Goal: Task Accomplishment & Management: Use online tool/utility

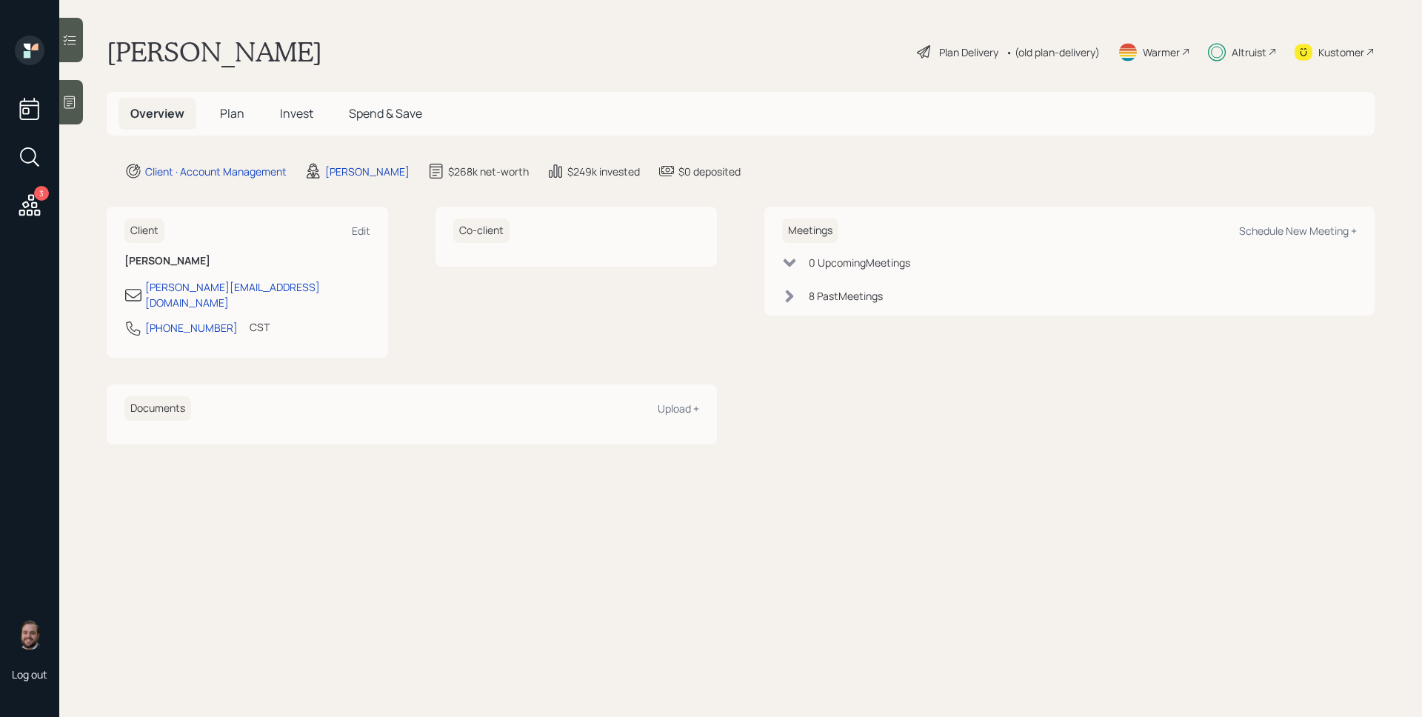
click at [226, 113] on span "Plan" at bounding box center [232, 113] width 24 height 16
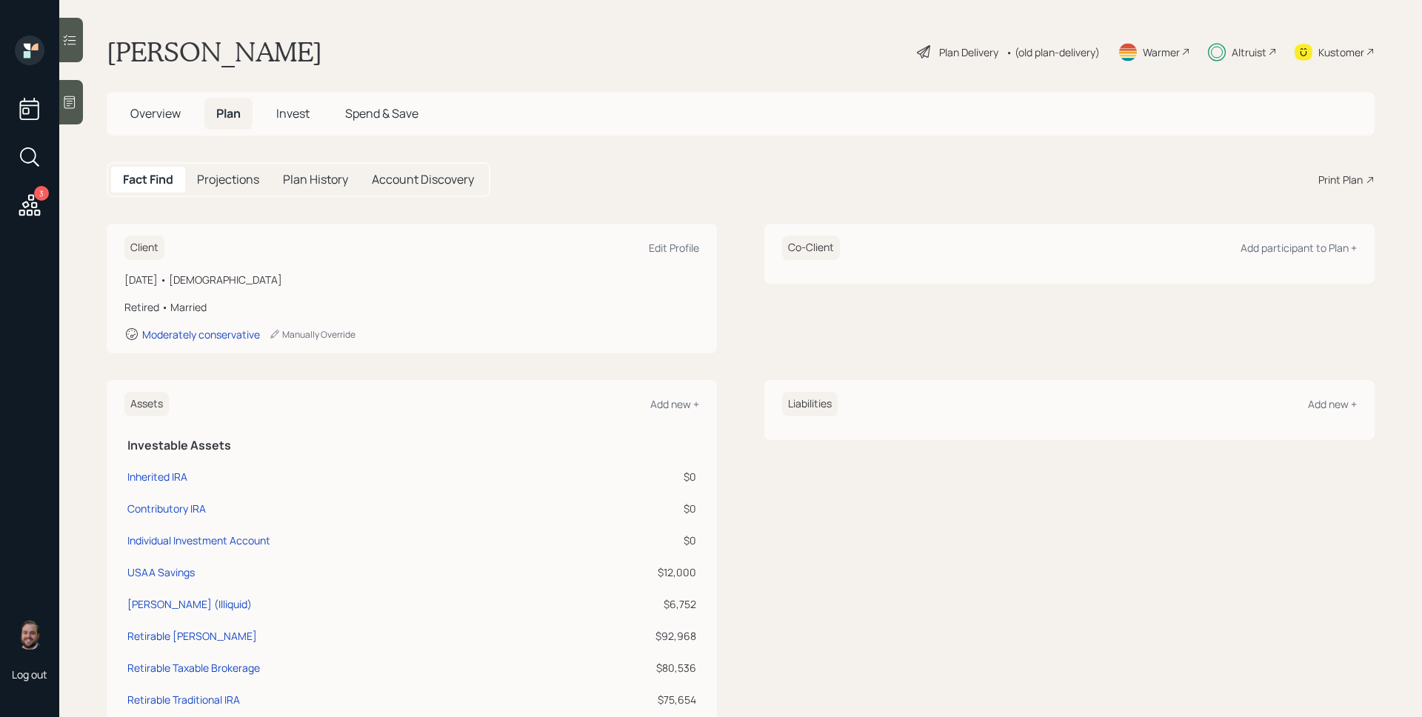
click at [954, 47] on div "Plan Delivery" at bounding box center [968, 52] width 59 height 16
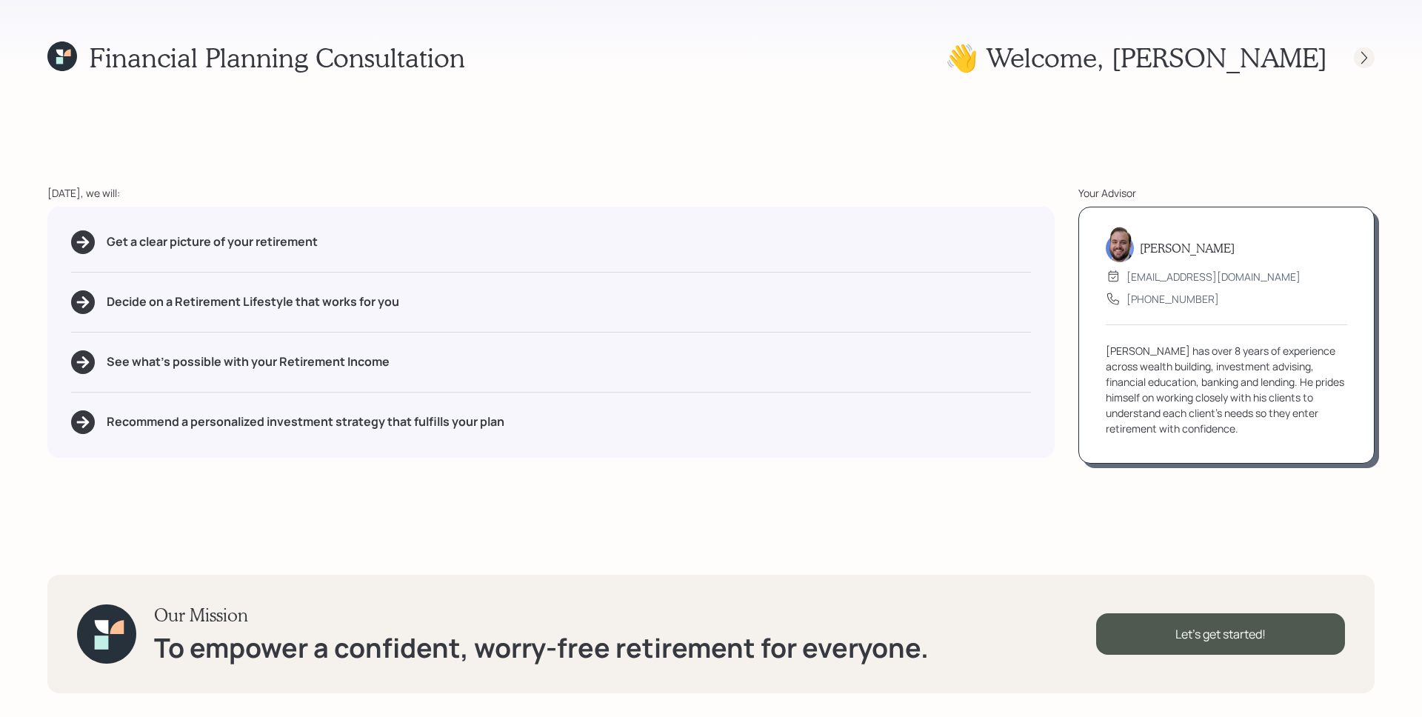
click at [1372, 63] on div at bounding box center [1364, 57] width 21 height 21
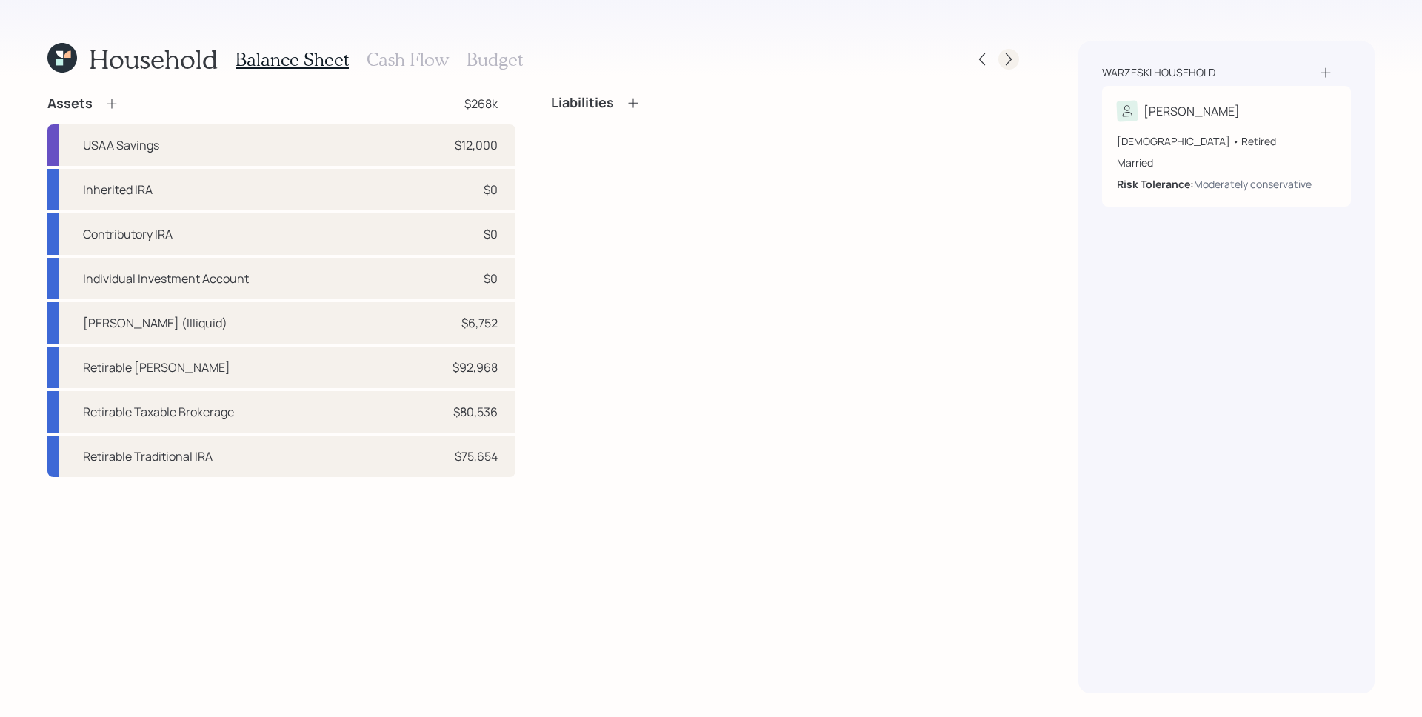
click at [1007, 64] on icon at bounding box center [1009, 59] width 6 height 13
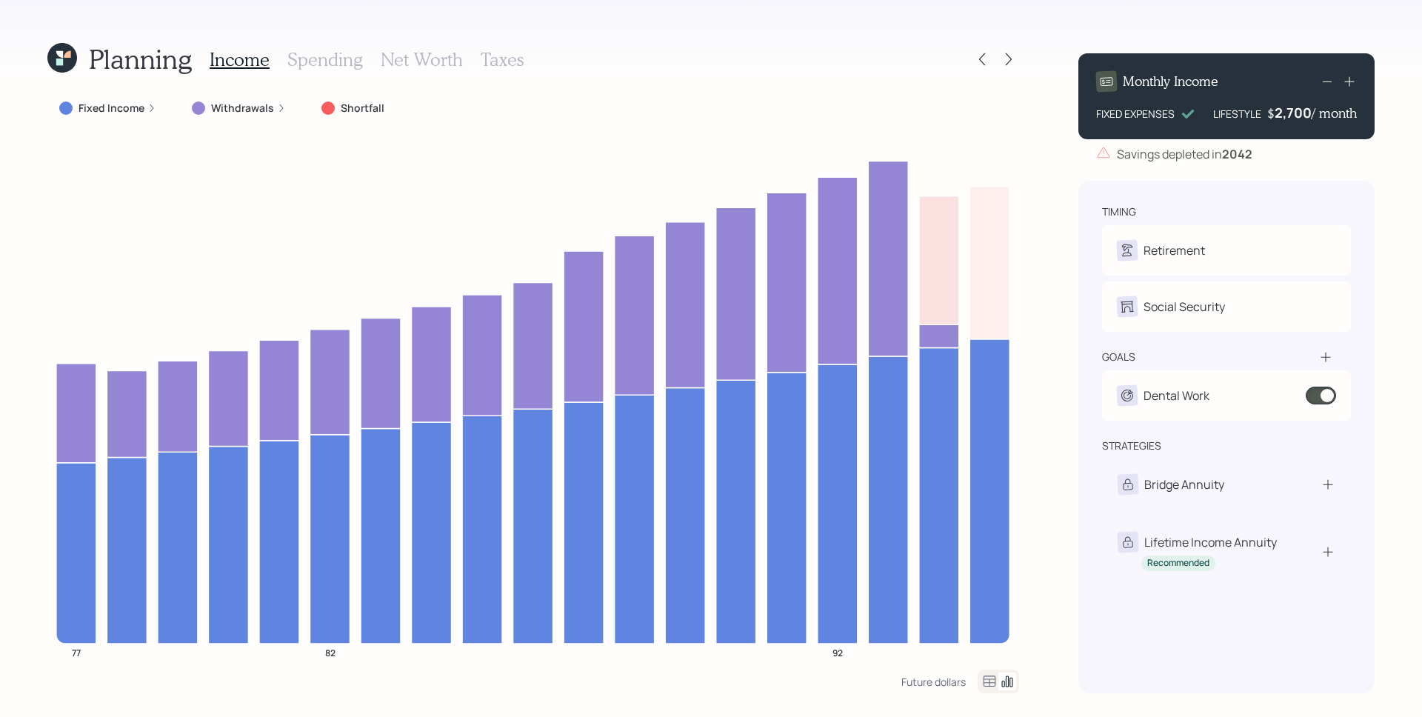
click at [253, 107] on label "Withdrawals" at bounding box center [242, 108] width 63 height 15
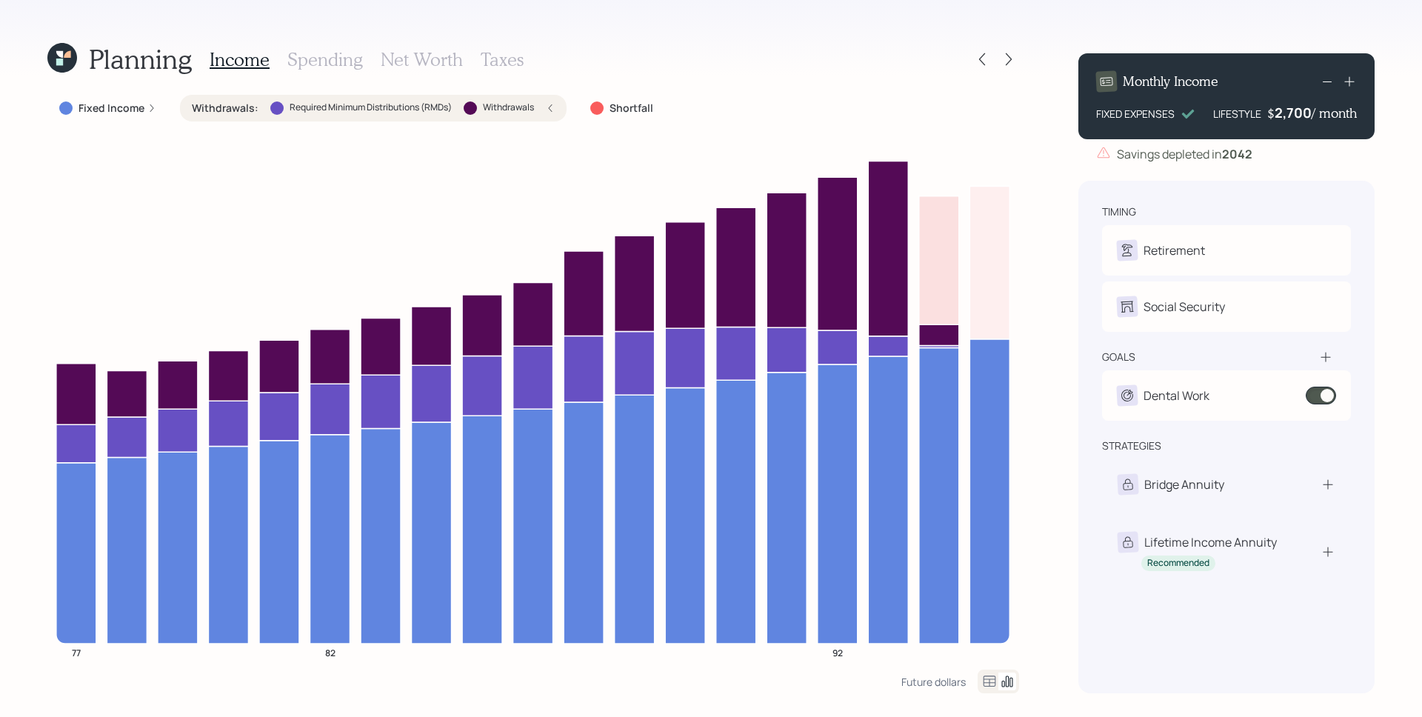
click at [539, 105] on div "Withdrawals : Required Minimum Distributions (RMDs) Withdrawals" at bounding box center [373, 108] width 363 height 15
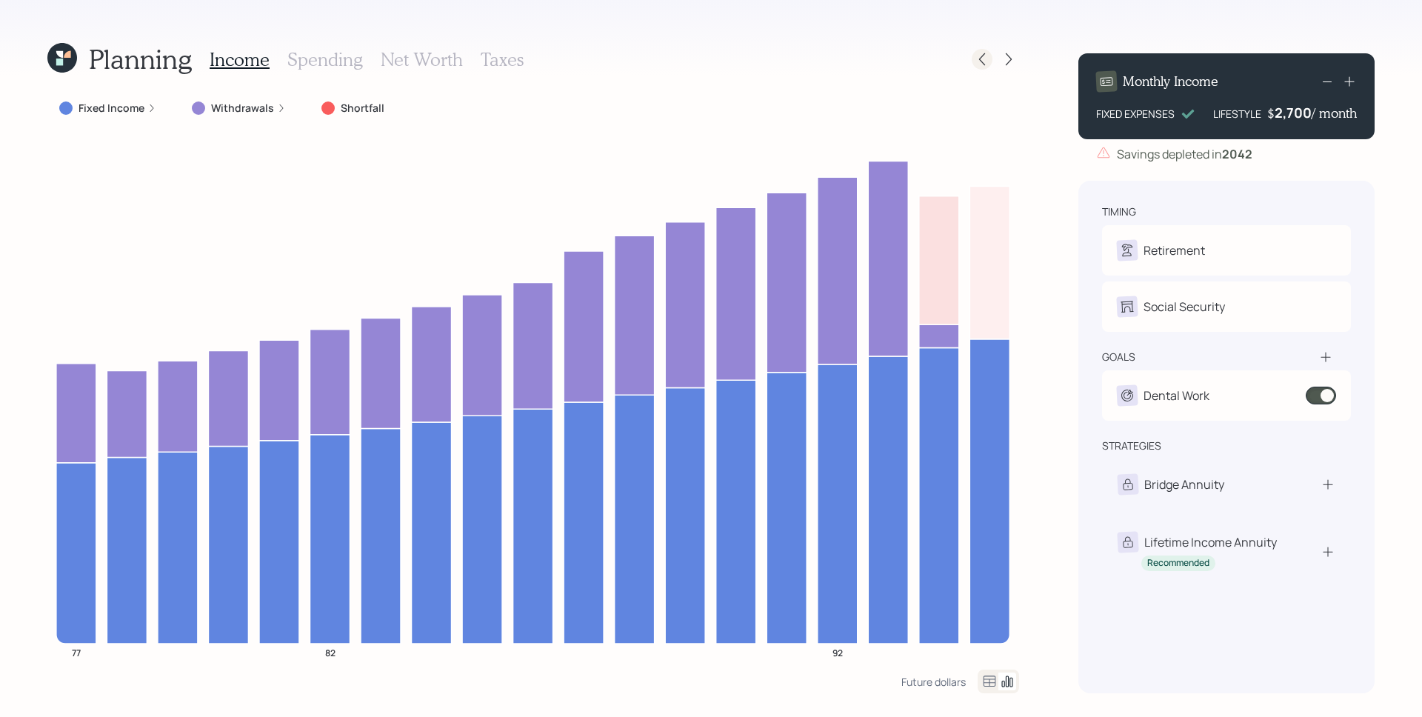
click at [985, 50] on div at bounding box center [982, 59] width 21 height 21
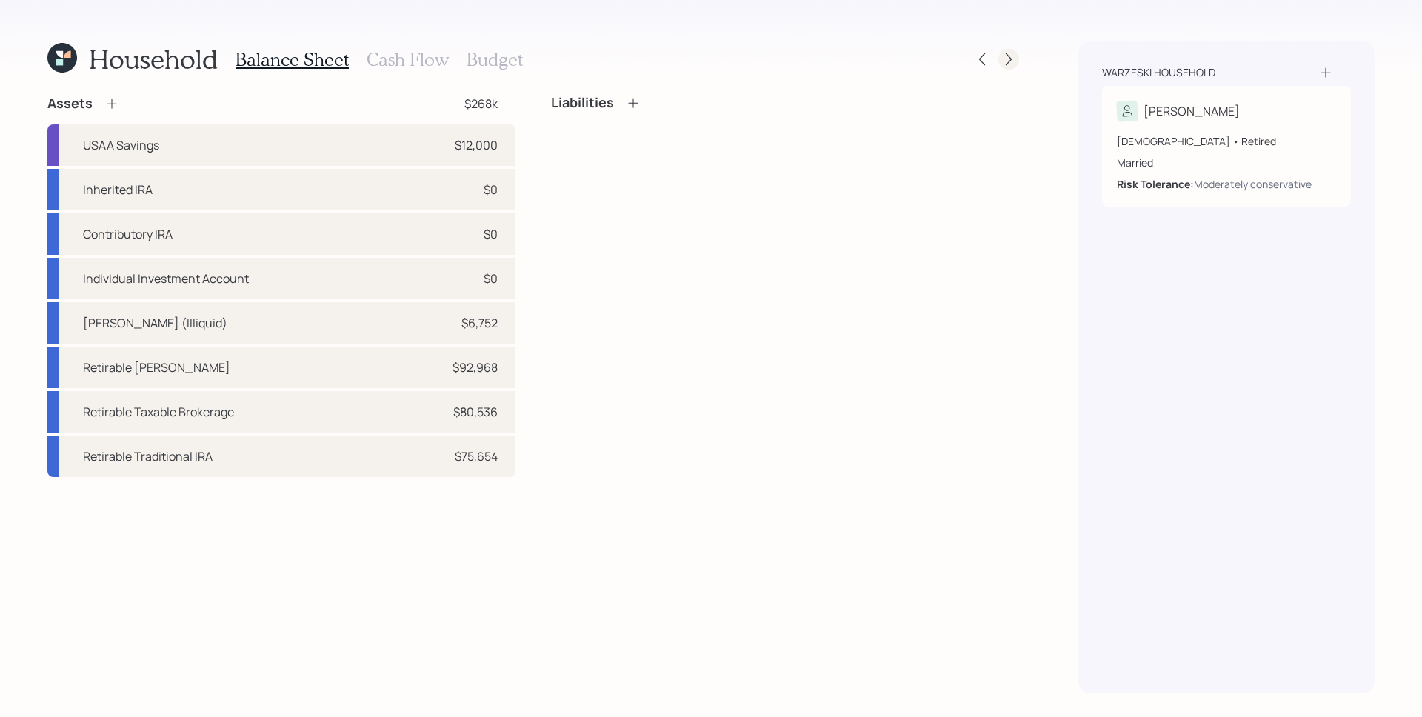
click at [1005, 60] on icon at bounding box center [1009, 59] width 15 height 15
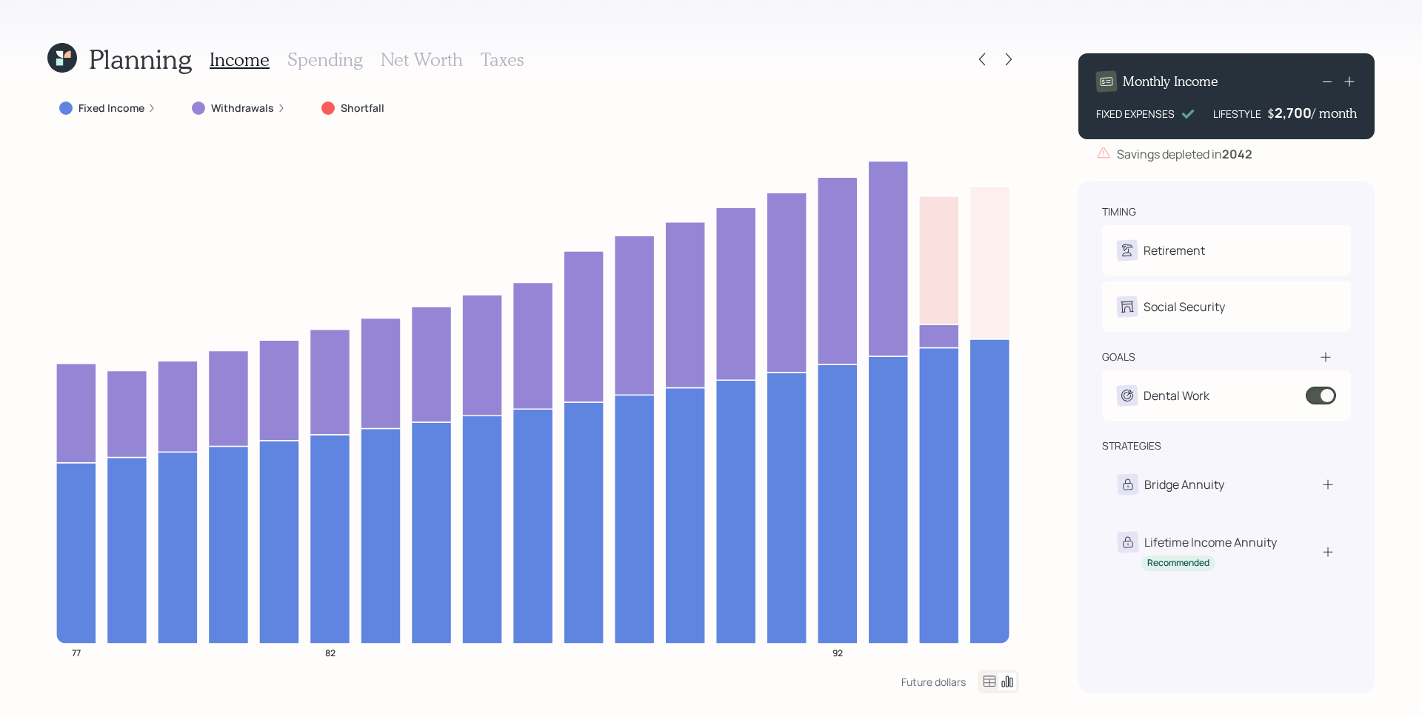
click at [1328, 350] on icon at bounding box center [1326, 357] width 15 height 15
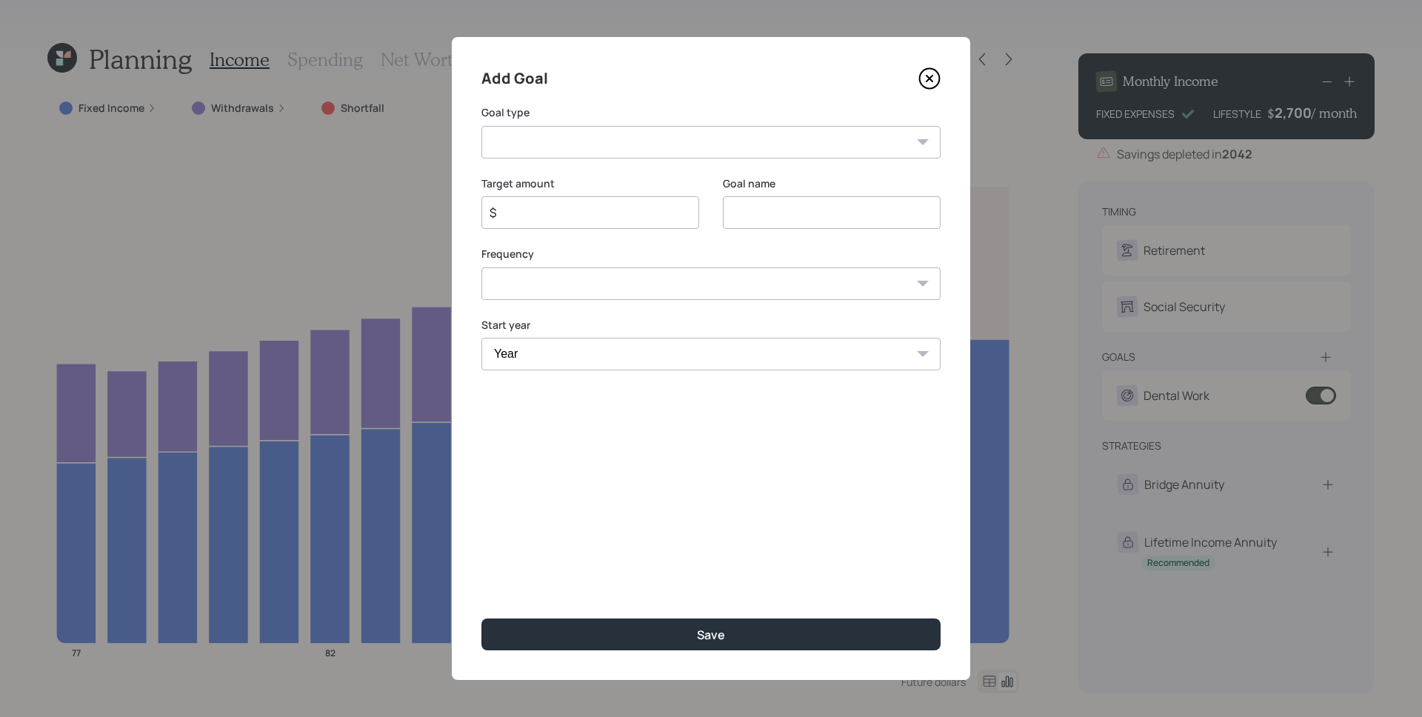
click at [796, 148] on select "Create an emergency fund Donate to charity Purchase a home Make a purchase Supp…" at bounding box center [711, 142] width 459 height 33
select select "emergency_fund"
click at [482, 126] on select "Create an emergency fund Donate to charity Purchase a home Make a purchase Supp…" at bounding box center [711, 142] width 459 height 33
type input "Create an emergency fund"
click at [657, 214] on input "$" at bounding box center [584, 213] width 193 height 18
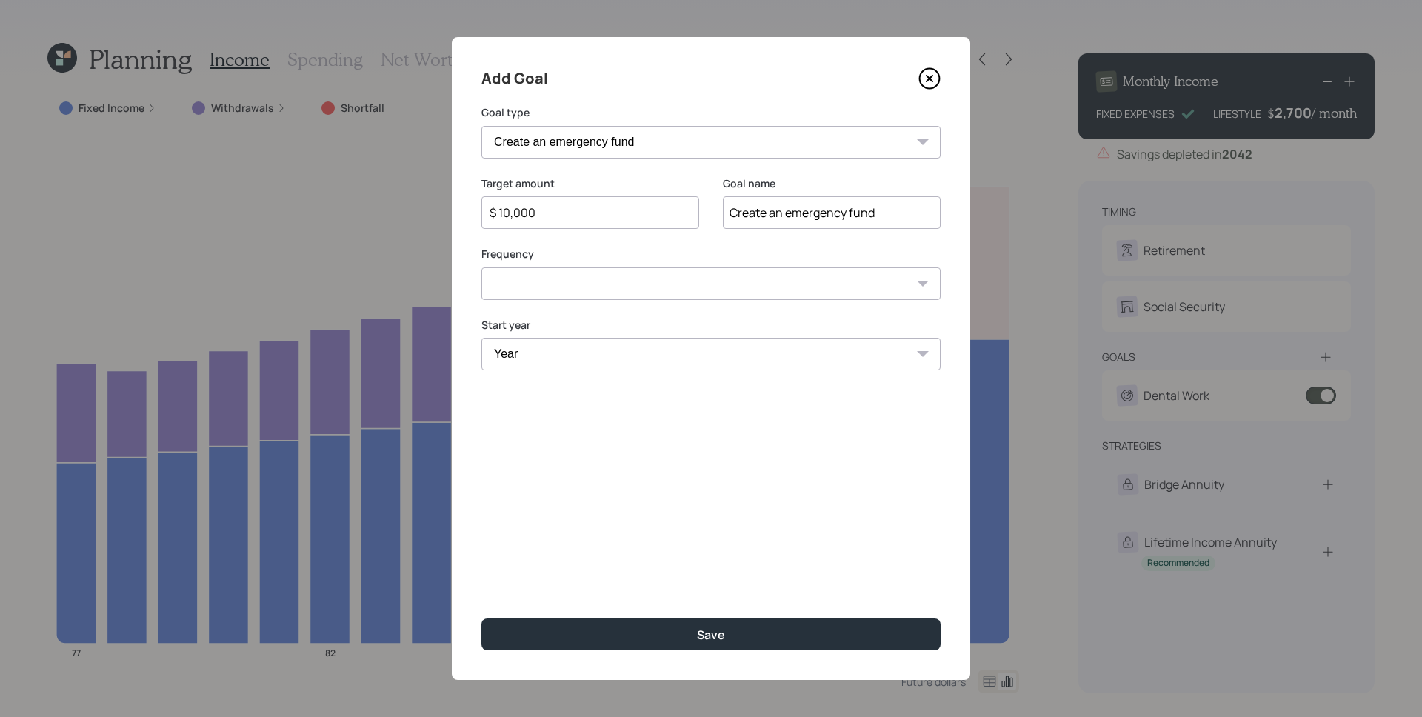
type input "$ 10,000"
click at [647, 292] on select "One time Every 1 year Every 2 years Every 3 years Every 4 years Every 5 years E…" at bounding box center [711, 283] width 459 height 33
select select "0"
click at [482, 267] on select "One time Every 1 year Every 2 years Every 3 years Every 4 years Every 5 years E…" at bounding box center [711, 283] width 459 height 33
click at [635, 363] on select "Year [DATE] 2026 2027 2028 2029 2030 2031 2032 2033 2034 2035 2036 2037 2038 20…" at bounding box center [711, 354] width 459 height 33
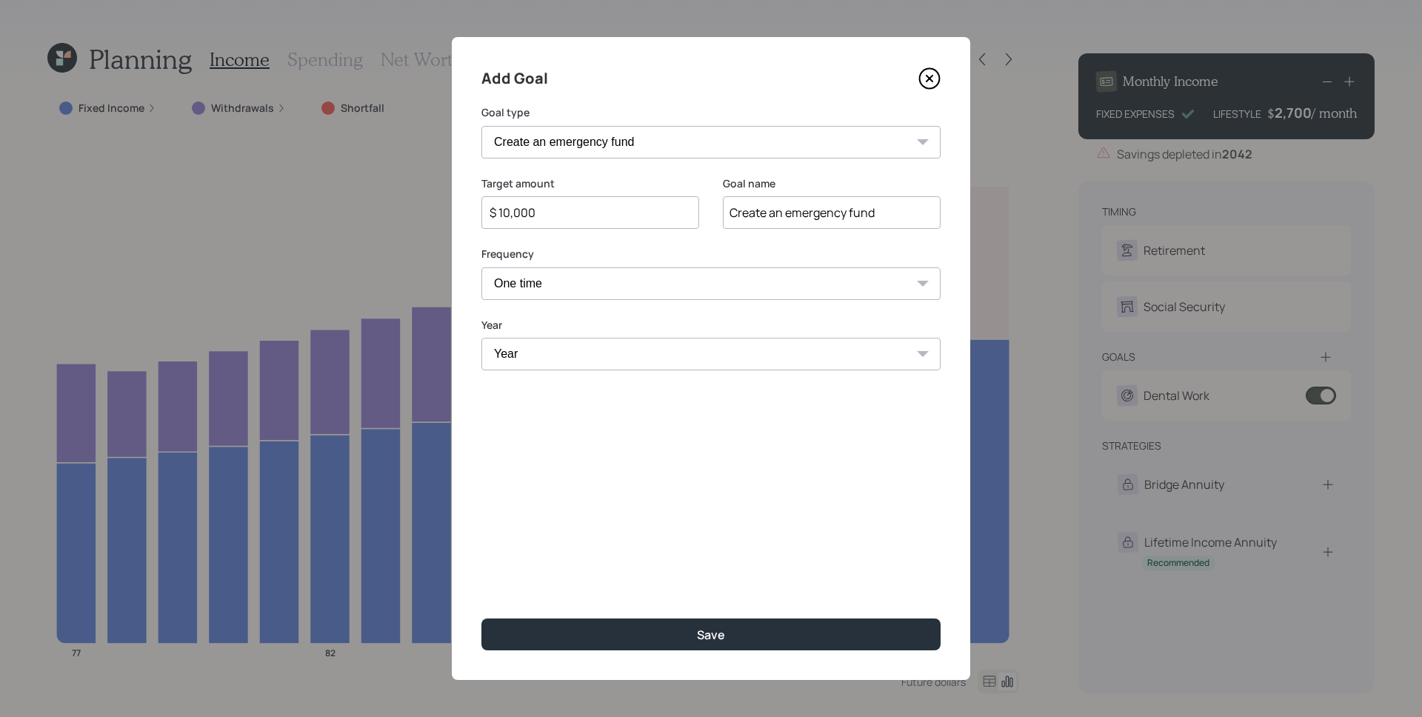
select select "2025"
click at [482, 338] on select "Year [DATE] 2026 2027 2028 2029 2030 2031 2032 2033 2034 2035 2036 2037 2038 20…" at bounding box center [711, 354] width 459 height 33
click at [722, 412] on div "Add Goal Goal type Create an emergency fund Donate to charity Purchase a home M…" at bounding box center [711, 358] width 519 height 643
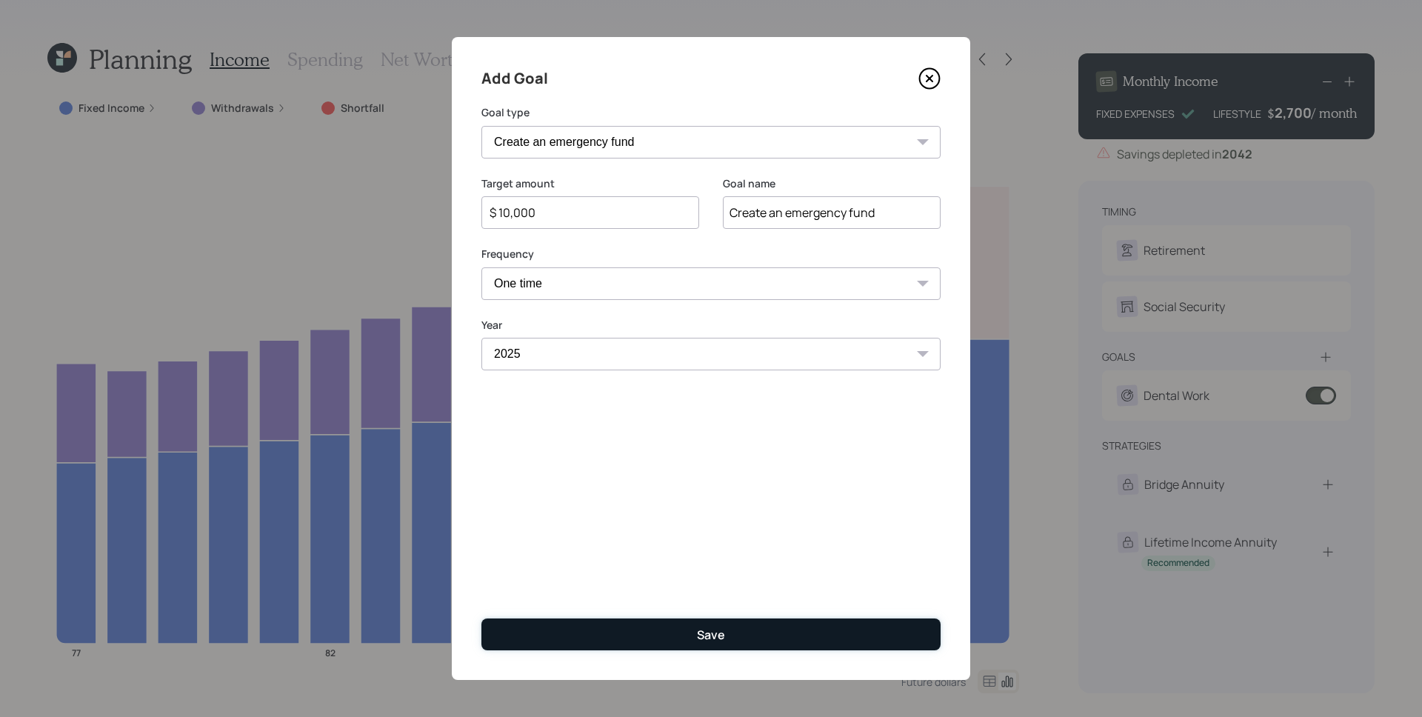
click at [737, 640] on button "Save" at bounding box center [711, 635] width 459 height 32
type input "$"
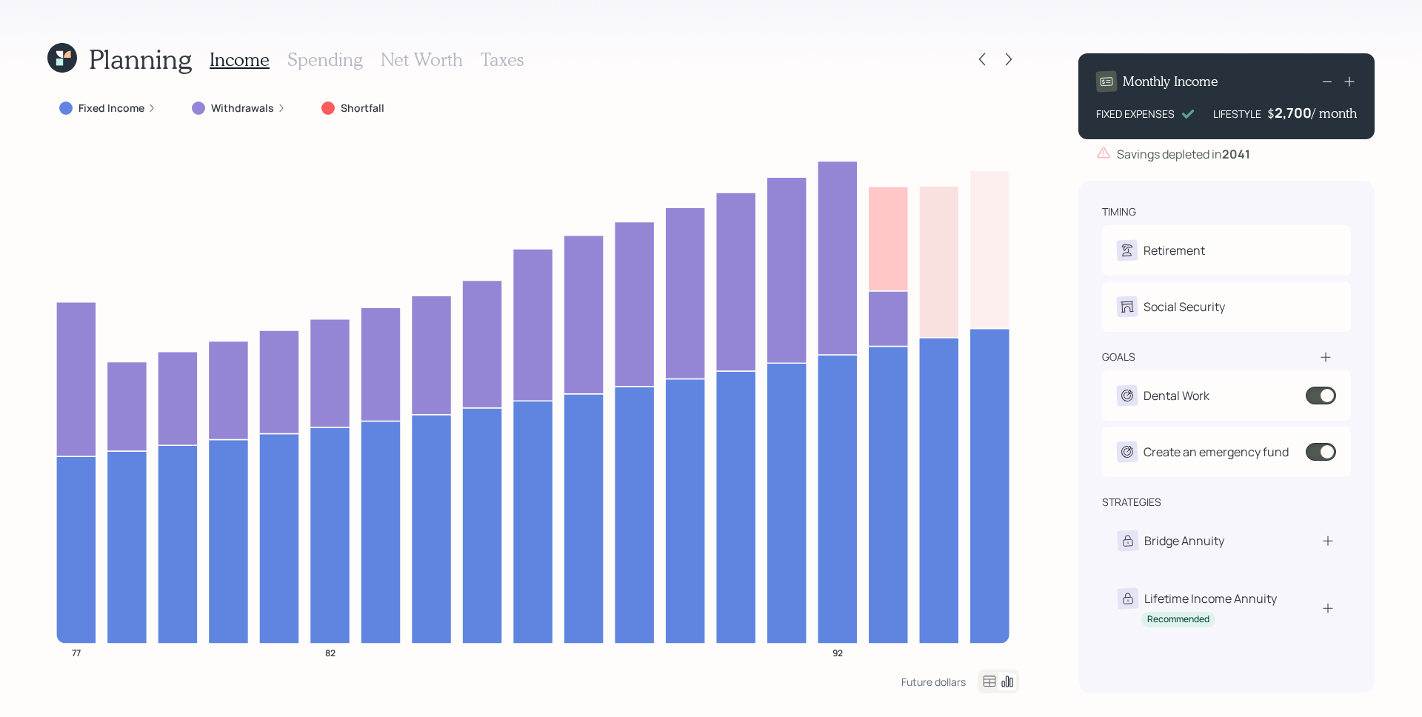
click at [272, 107] on div "Withdrawals" at bounding box center [239, 108] width 94 height 15
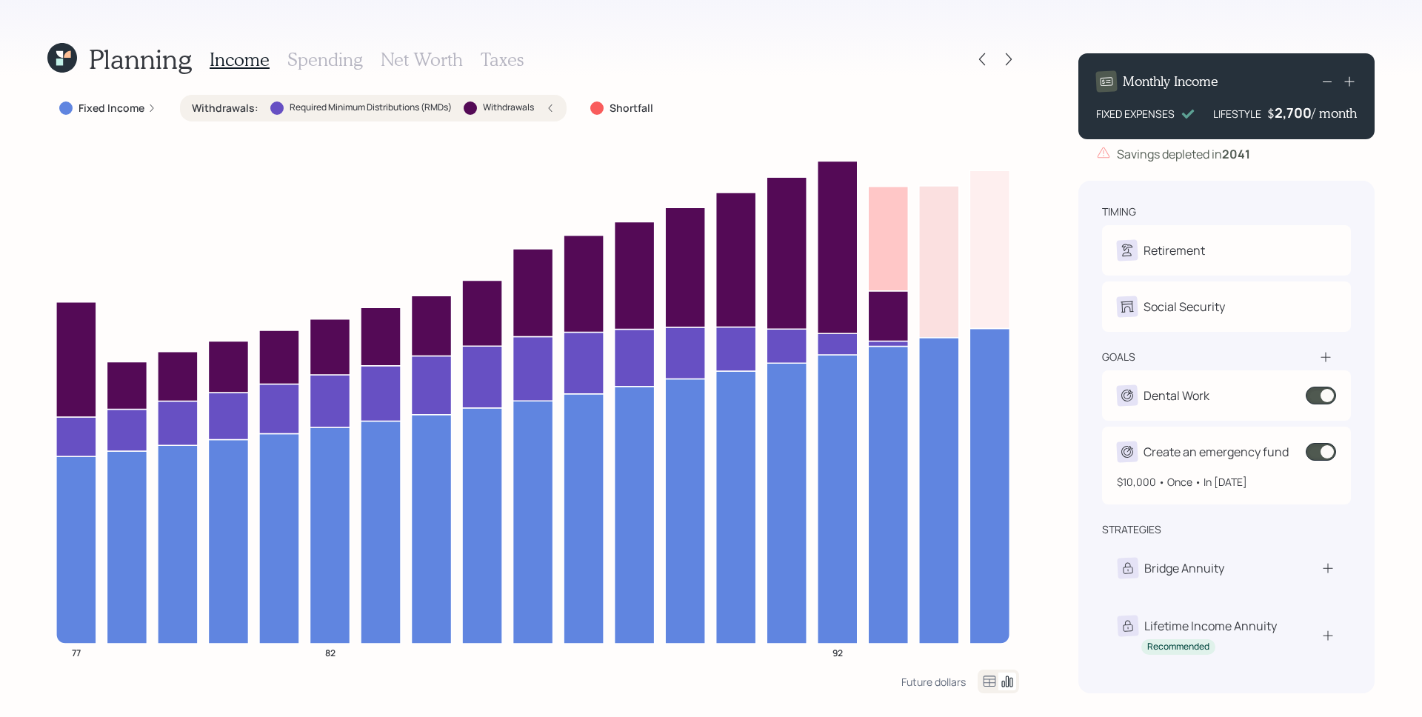
click at [1322, 470] on div "Create an emergency fund $10,000 • Once • In [DATE]" at bounding box center [1226, 466] width 249 height 78
select select "0"
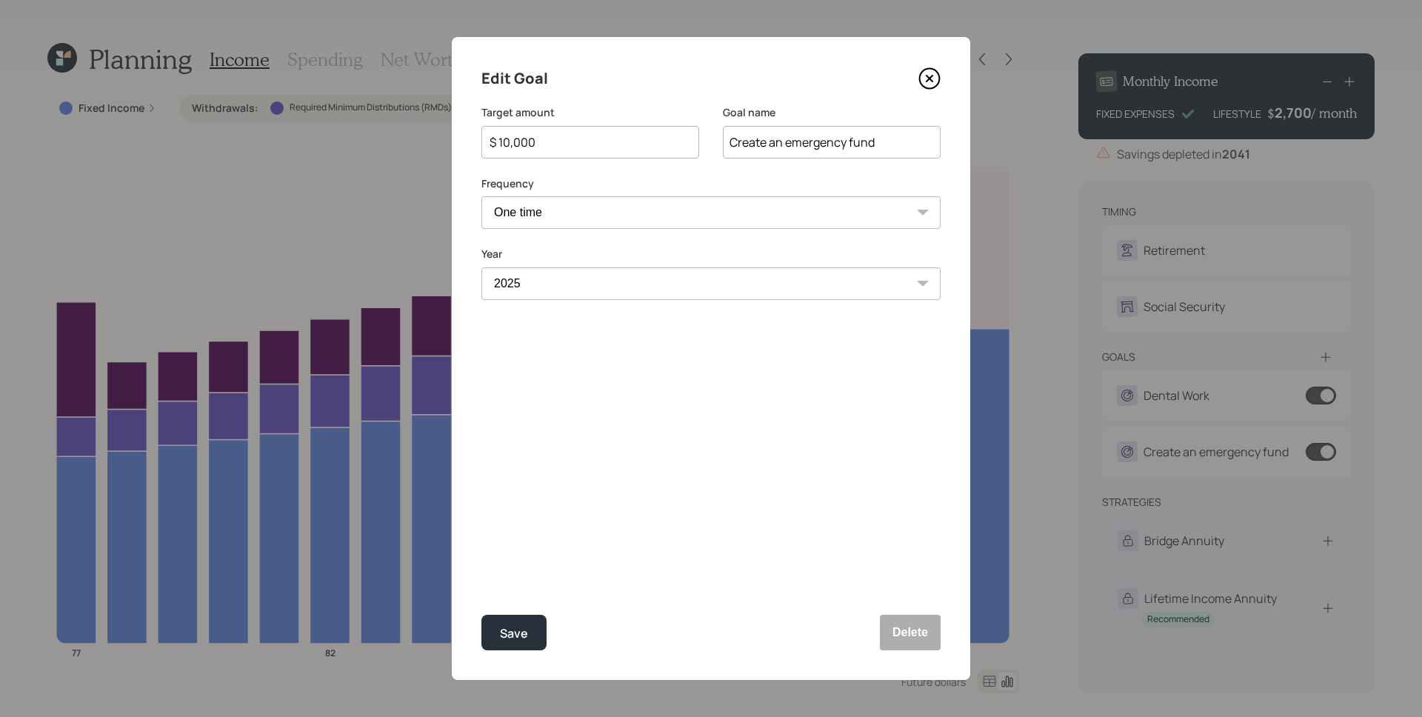
click at [923, 83] on icon at bounding box center [930, 78] width 22 height 22
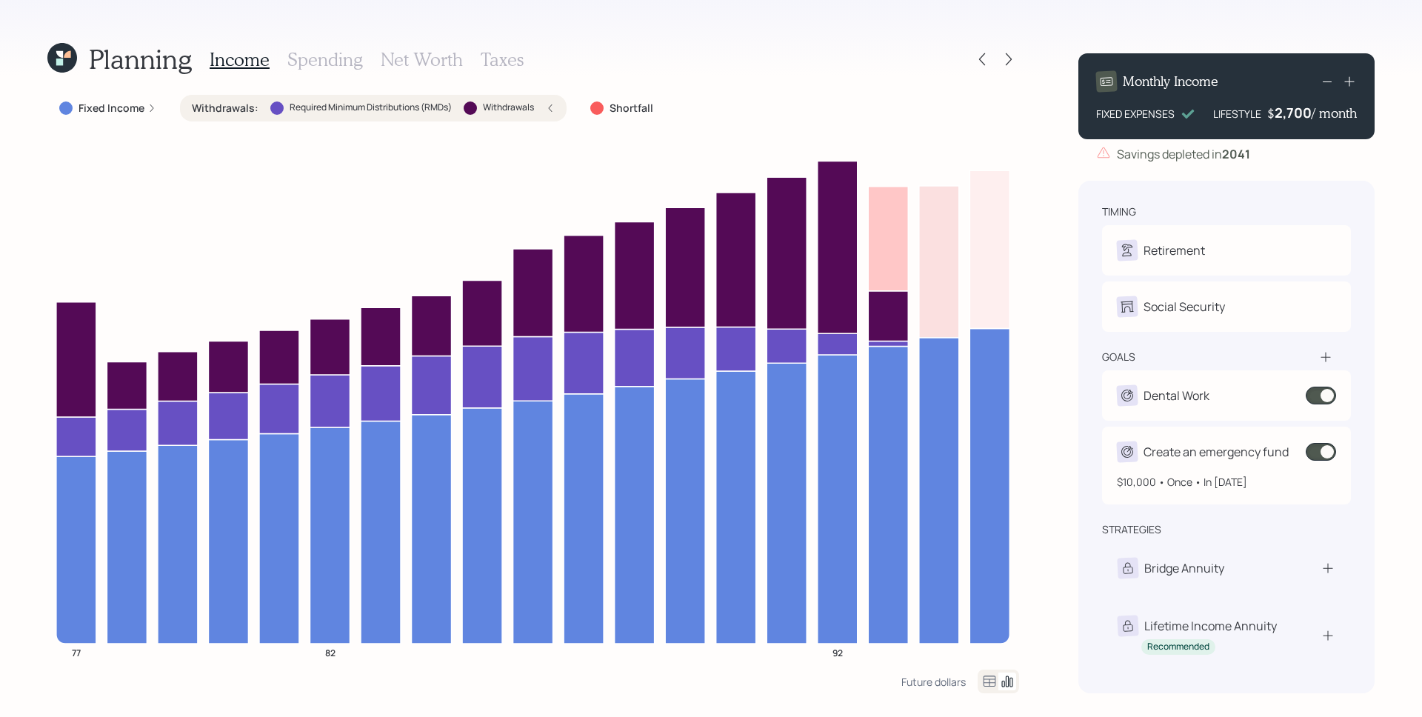
click at [1319, 451] on span at bounding box center [1321, 452] width 30 height 18
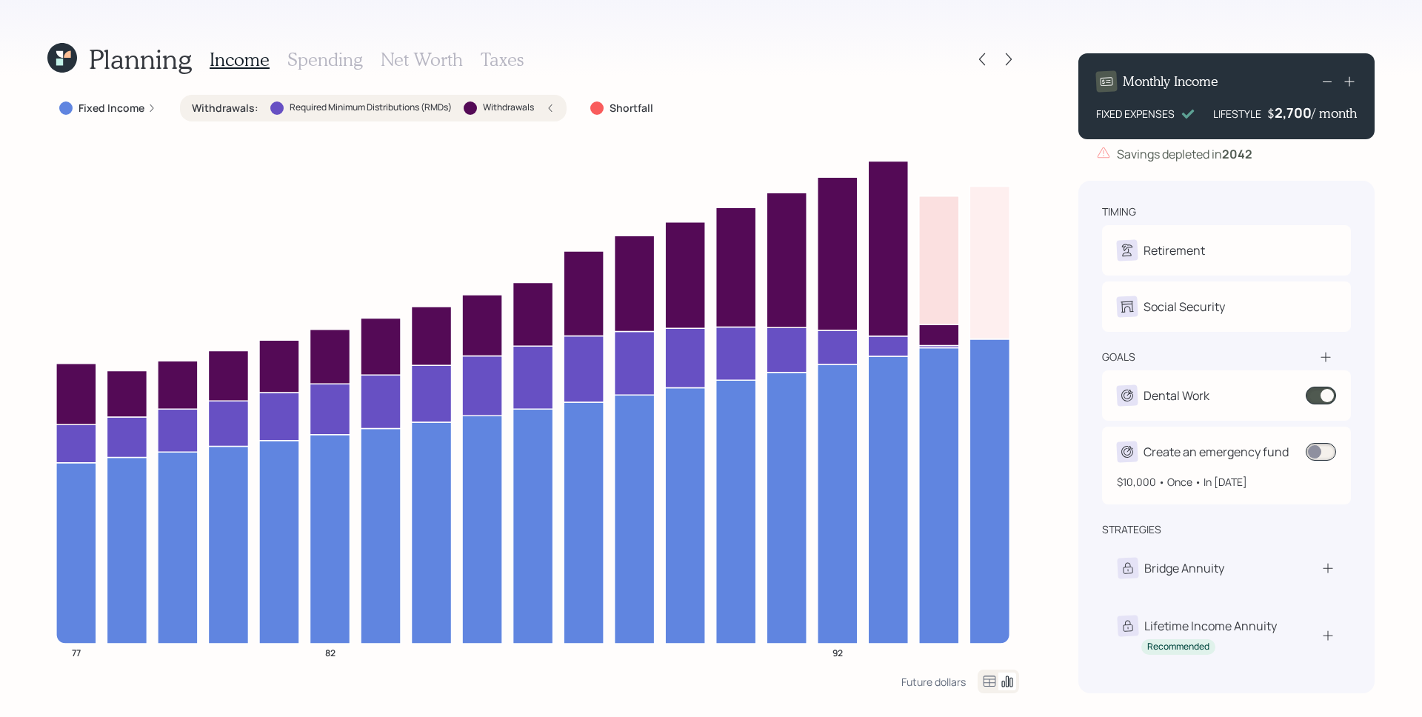
click at [1323, 453] on span at bounding box center [1321, 452] width 30 height 18
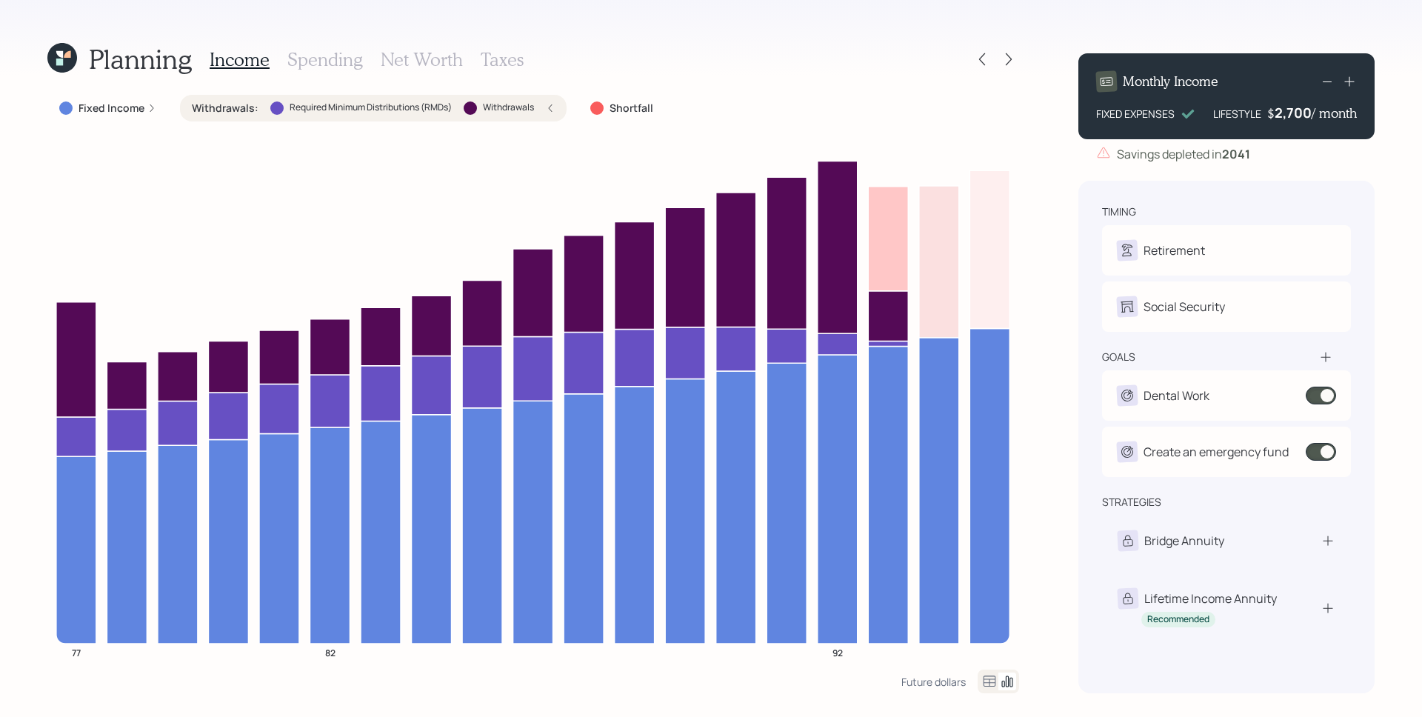
click at [62, 59] on icon at bounding box center [59, 62] width 7 height 7
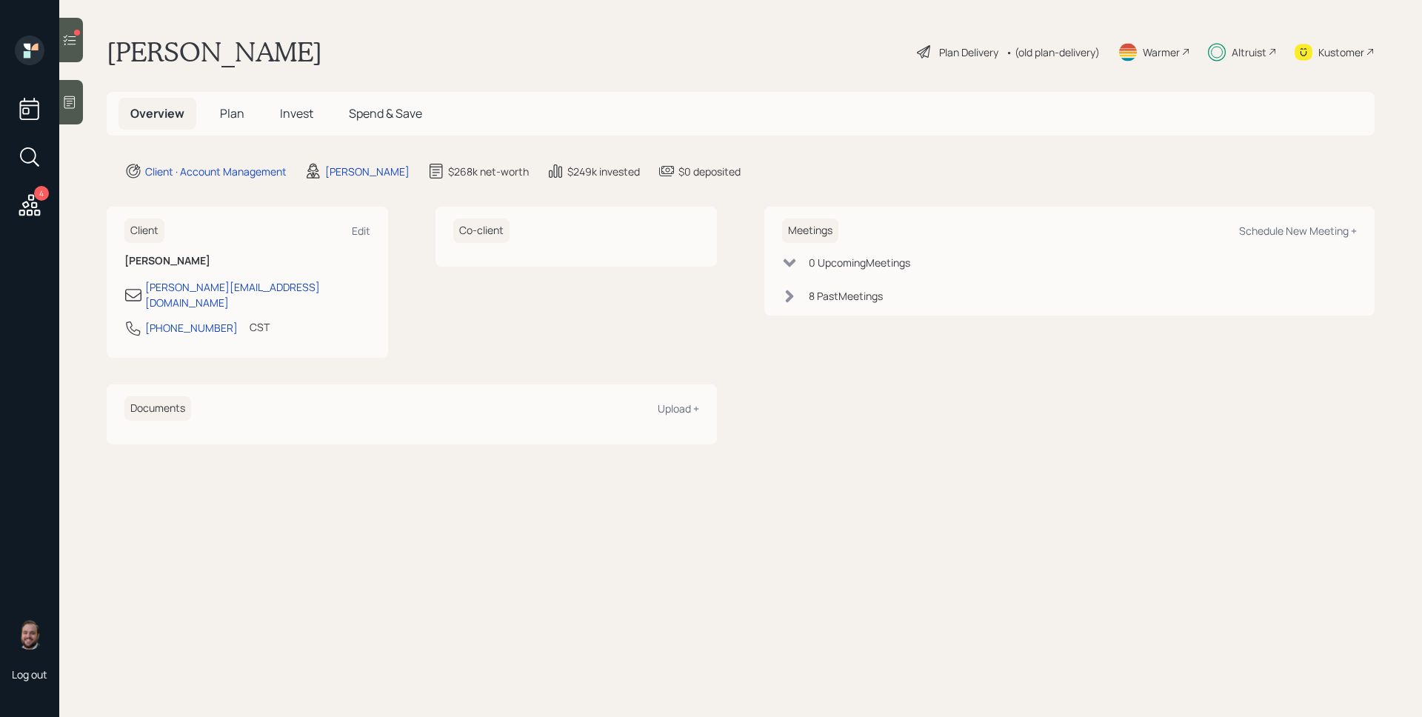
click at [39, 200] on icon at bounding box center [29, 205] width 27 height 27
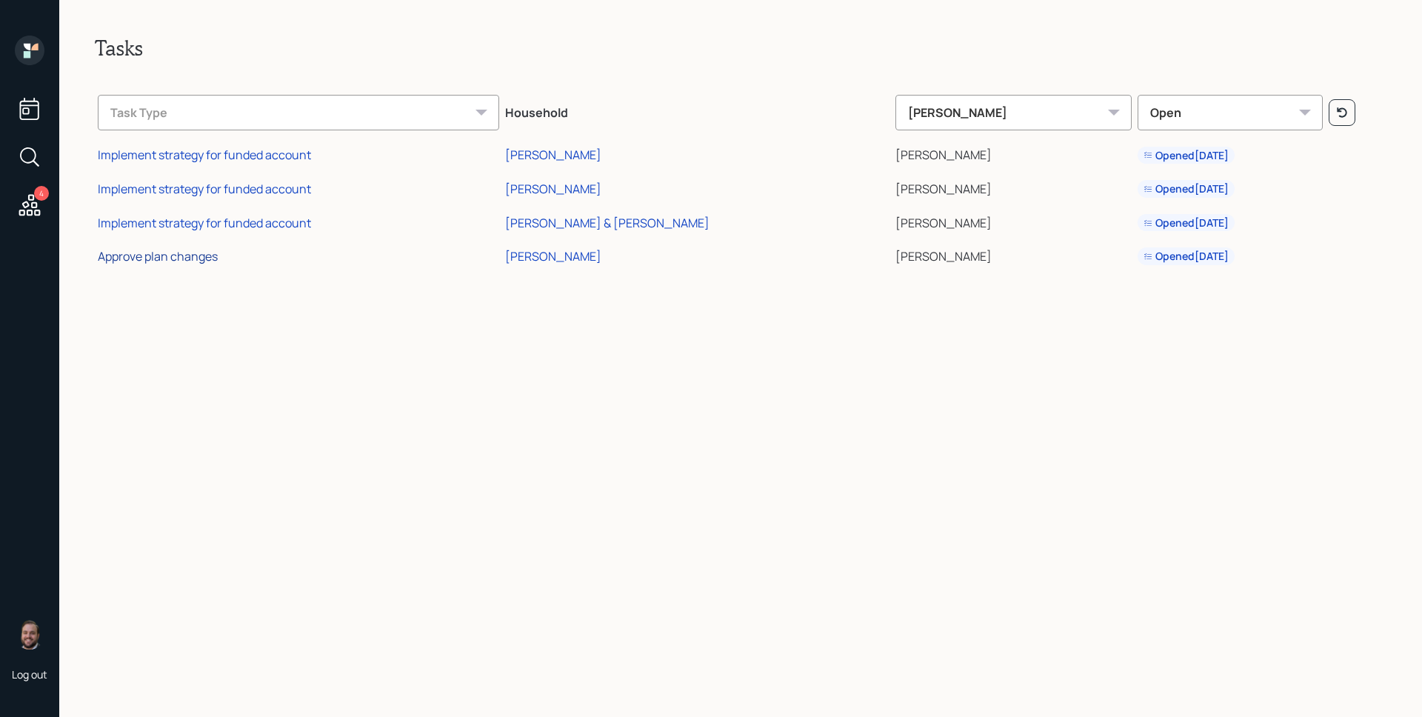
click at [203, 256] on div "Approve plan changes" at bounding box center [158, 256] width 120 height 16
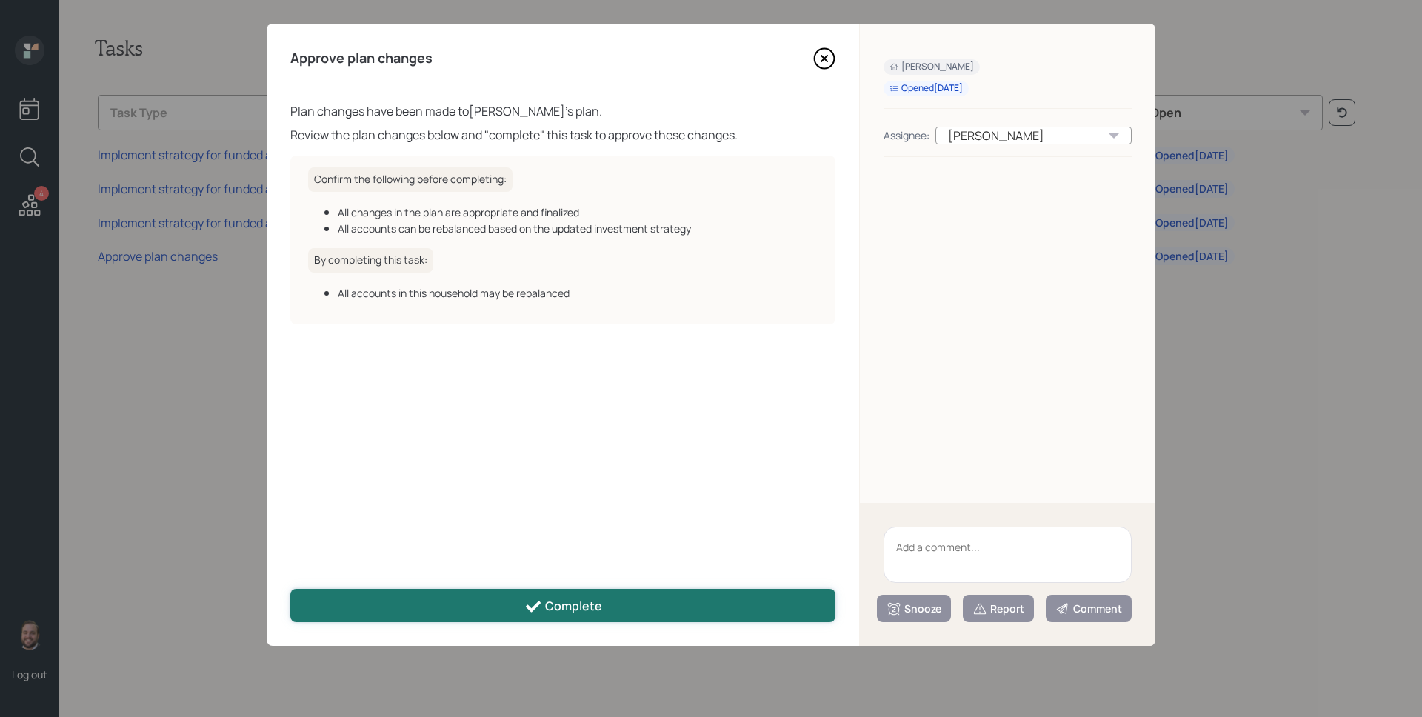
click at [628, 613] on button "Complete" at bounding box center [562, 605] width 545 height 33
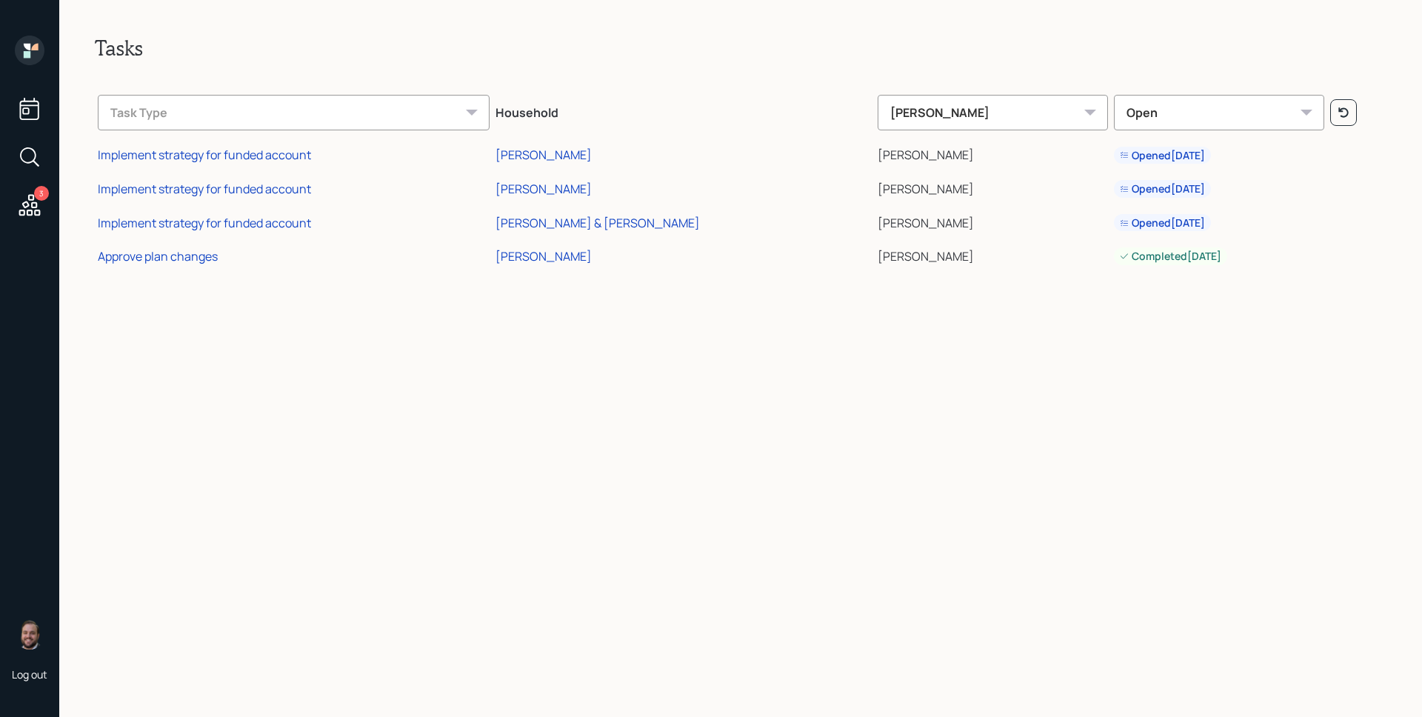
click at [25, 50] on icon at bounding box center [30, 51] width 30 height 30
